Goal: Navigation & Orientation: Find specific page/section

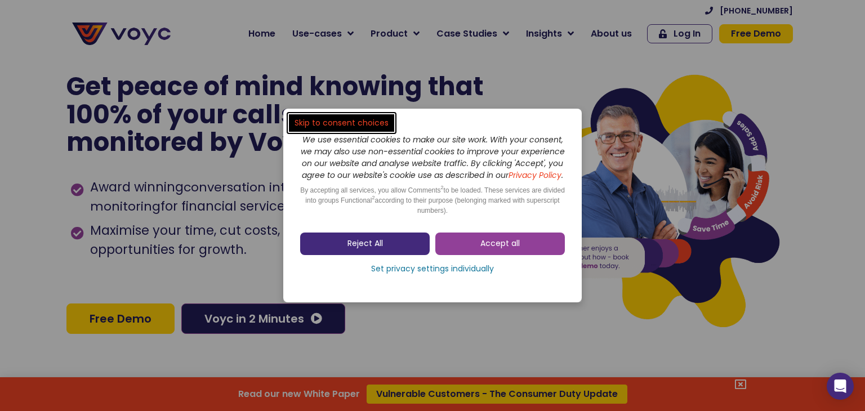
click at [352, 246] on span "Reject All" at bounding box center [364, 243] width 35 height 11
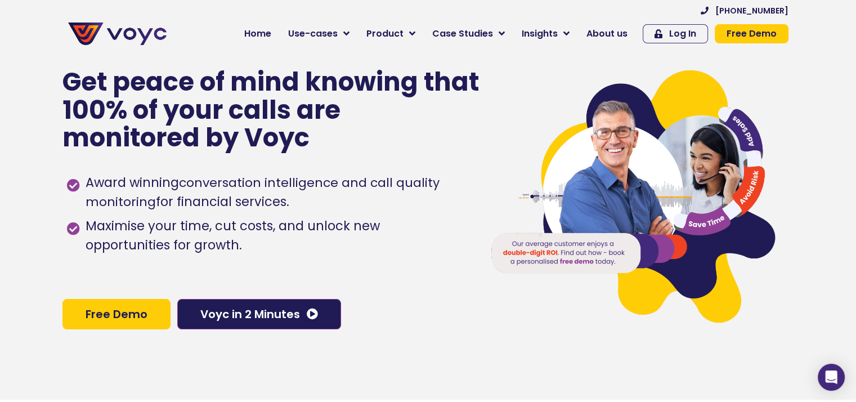
click at [619, 32] on span "About us" at bounding box center [606, 34] width 41 height 14
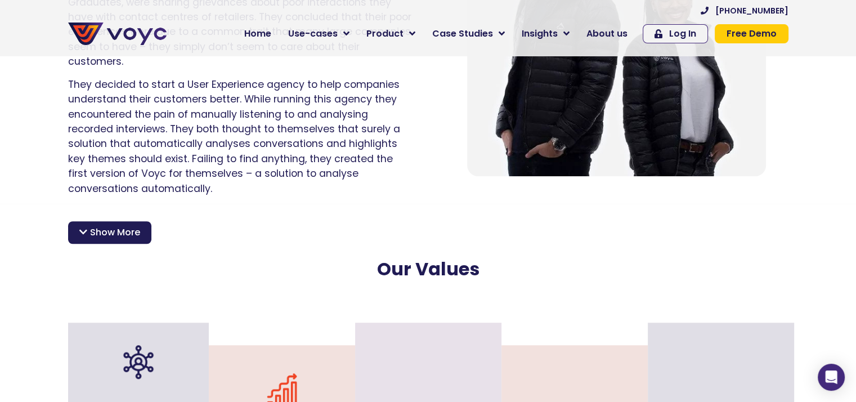
scroll to position [895, 0]
